Goal: Find contact information: Obtain details needed to contact an individual or organization

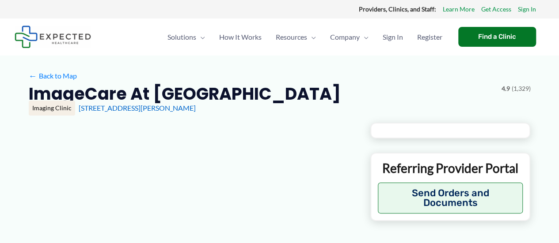
type input "**********"
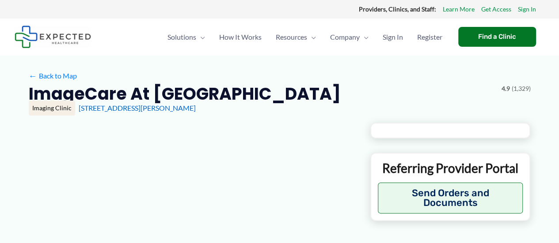
type input "**********"
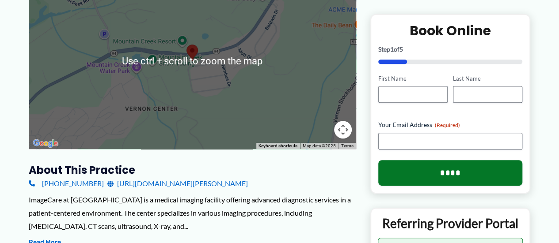
scroll to position [177, 0]
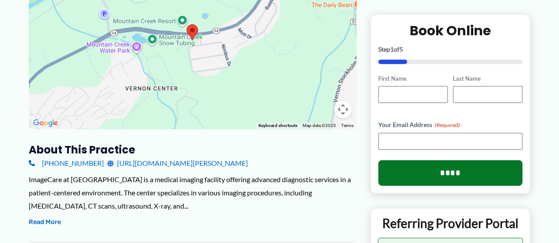
click at [199, 163] on link "[URL][DOMAIN_NAME][PERSON_NAME]" at bounding box center [177, 163] width 140 height 13
